Goal: Task Accomplishment & Management: Manage account settings

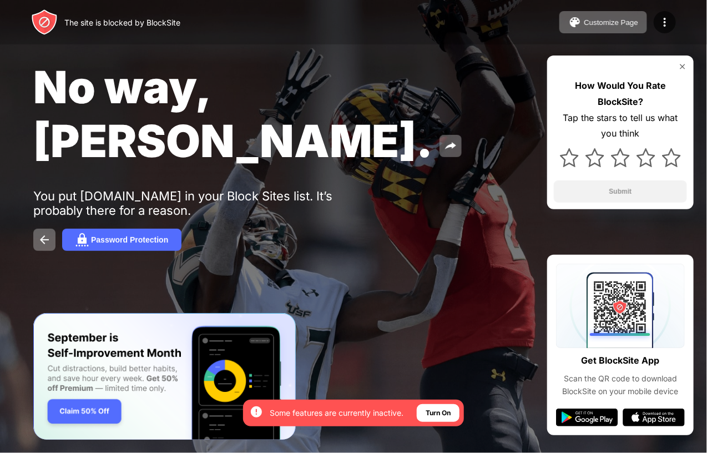
click at [157, 24] on div "The site is blocked by BlockSite" at bounding box center [122, 22] width 116 height 9
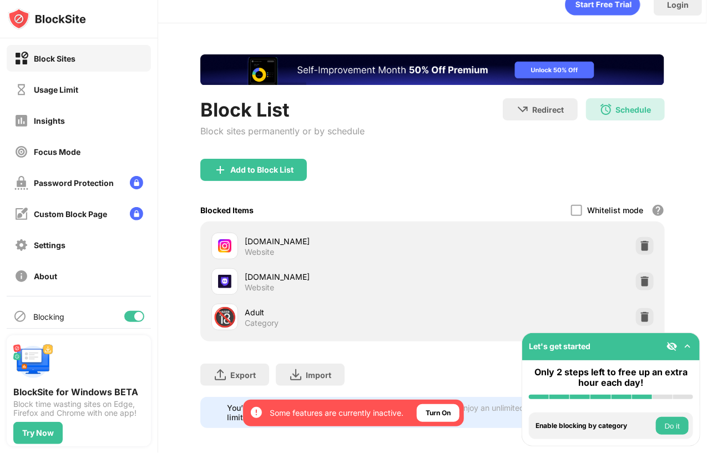
scroll to position [29, 0]
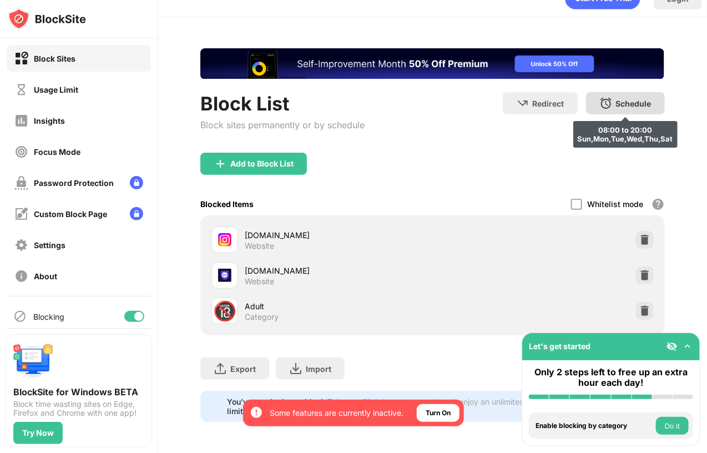
click at [633, 99] on div "Schedule" at bounding box center [634, 103] width 36 height 9
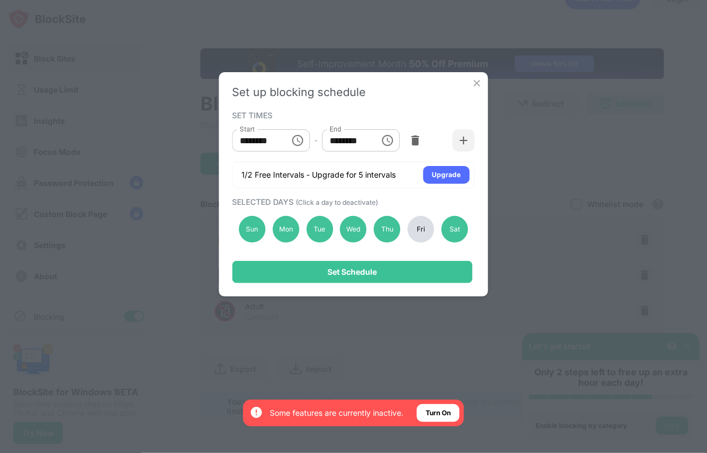
click at [426, 226] on div "Fri" at bounding box center [421, 229] width 27 height 27
click at [318, 226] on div "Tue" at bounding box center [319, 229] width 27 height 27
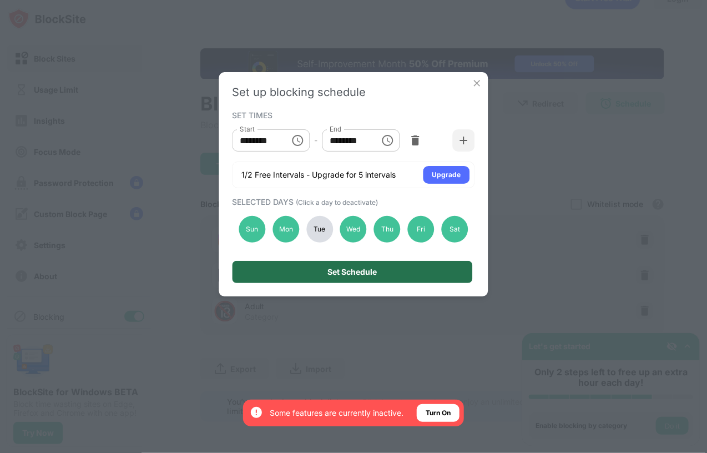
click at [362, 272] on div "Set Schedule" at bounding box center [352, 272] width 49 height 9
